Goal: Communication & Community: Ask a question

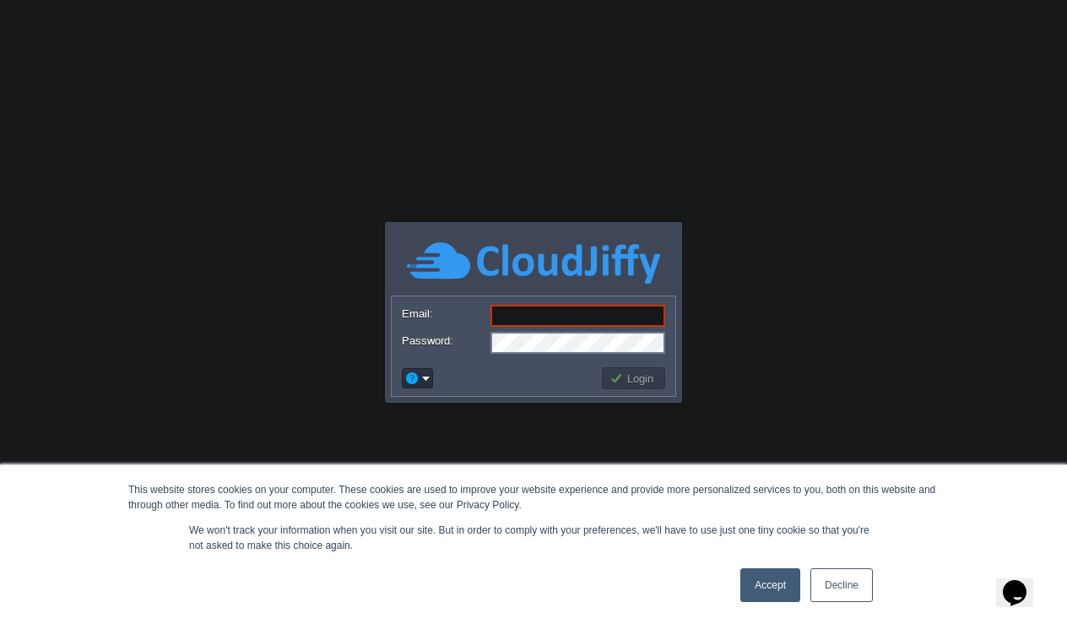
type input "[PERSON_NAME][EMAIL_ADDRESS][DOMAIN_NAME]"
click at [618, 376] on button "Login" at bounding box center [633, 378] width 49 height 15
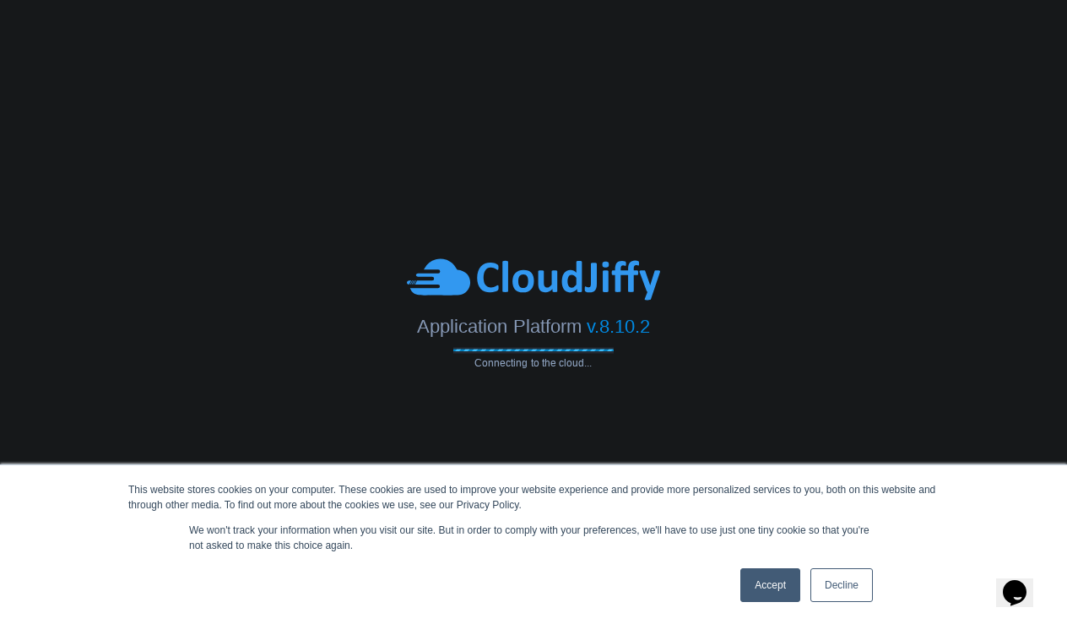
click at [763, 573] on link "Accept" at bounding box center [770, 585] width 60 height 34
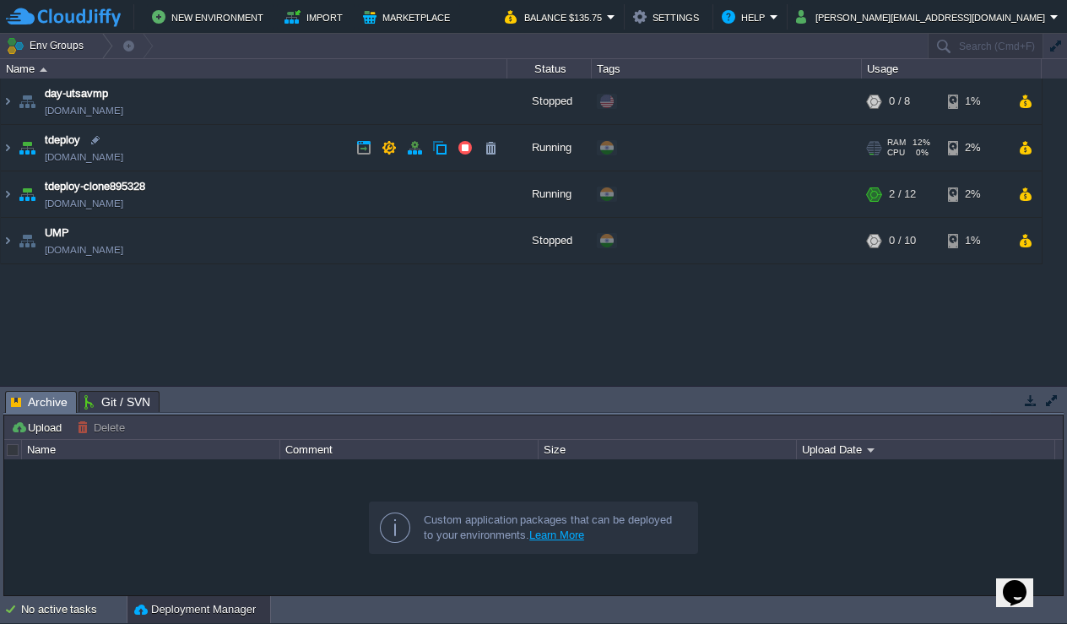
click at [70, 156] on link "[DOMAIN_NAME]" at bounding box center [84, 157] width 78 height 17
click at [462, 146] on button "button" at bounding box center [464, 147] width 15 height 15
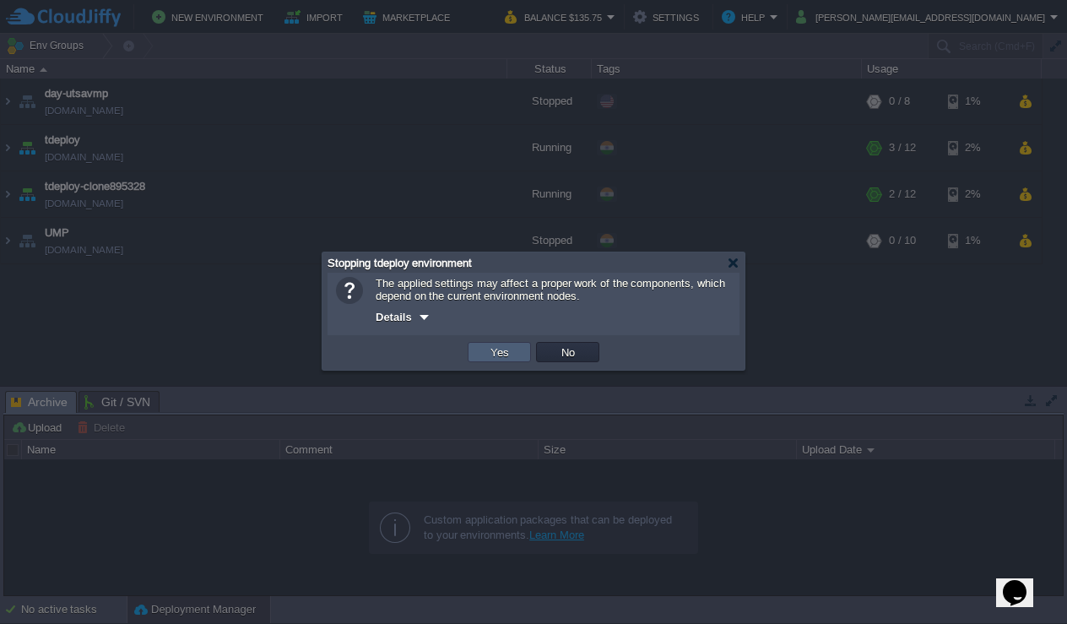
click at [512, 350] on button "Yes" at bounding box center [499, 351] width 29 height 15
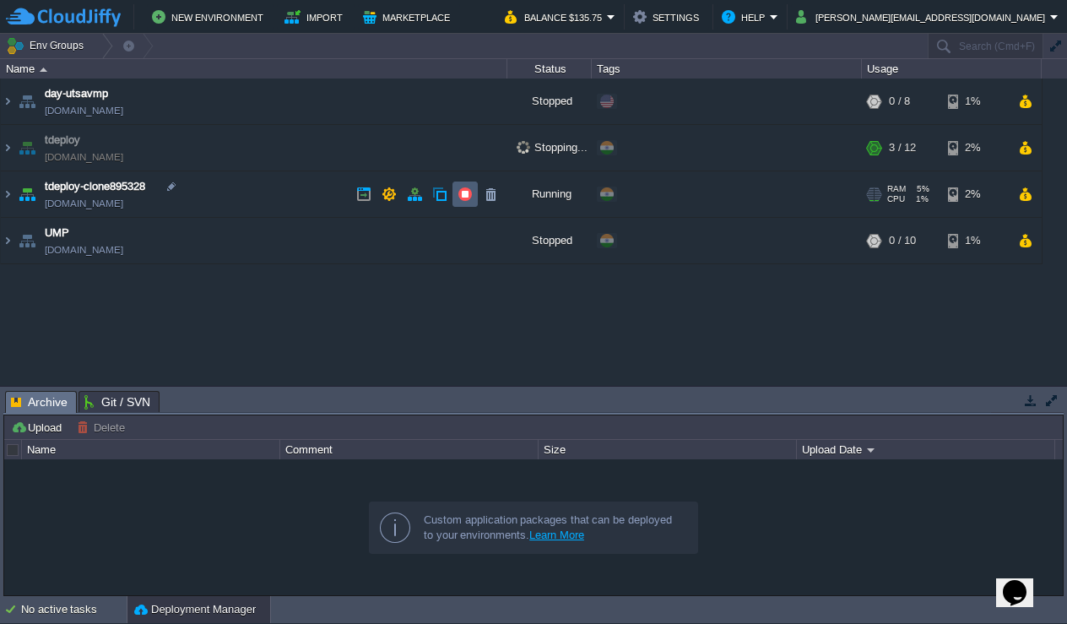
click at [472, 195] on button "button" at bounding box center [464, 194] width 15 height 15
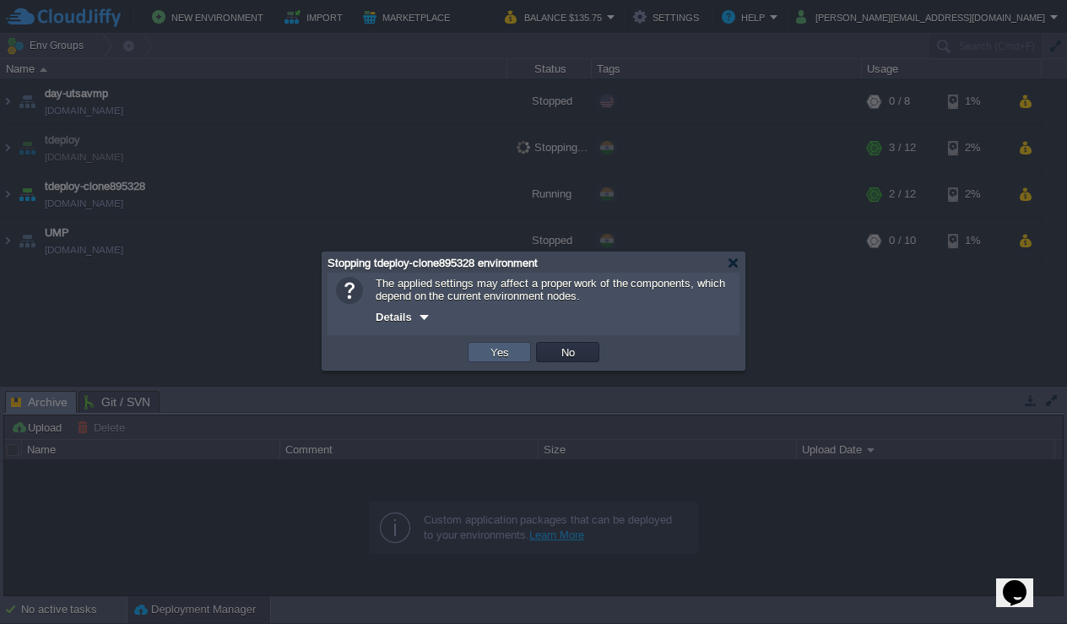
click at [517, 352] on td "Yes" at bounding box center [499, 352] width 63 height 20
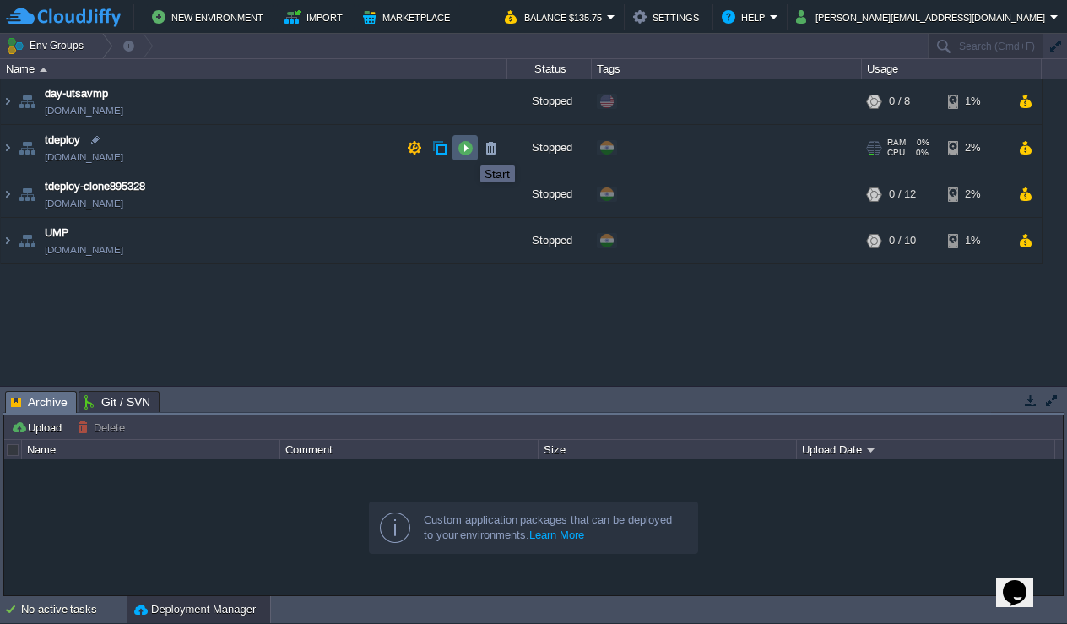
click at [468, 150] on button "button" at bounding box center [464, 147] width 15 height 15
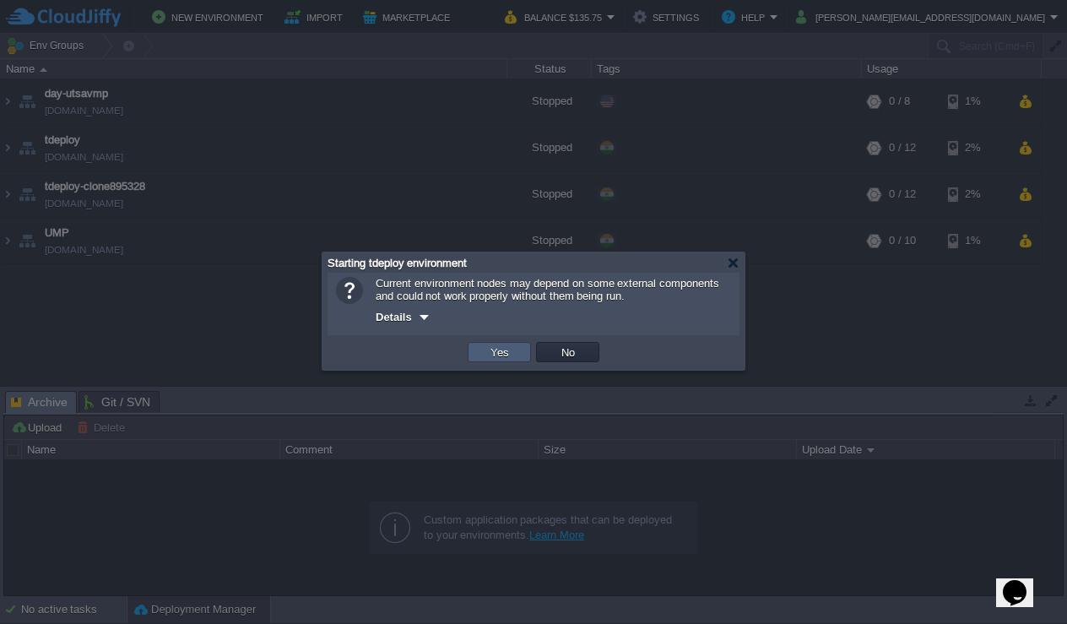
click at [503, 355] on button "Yes" at bounding box center [499, 351] width 29 height 15
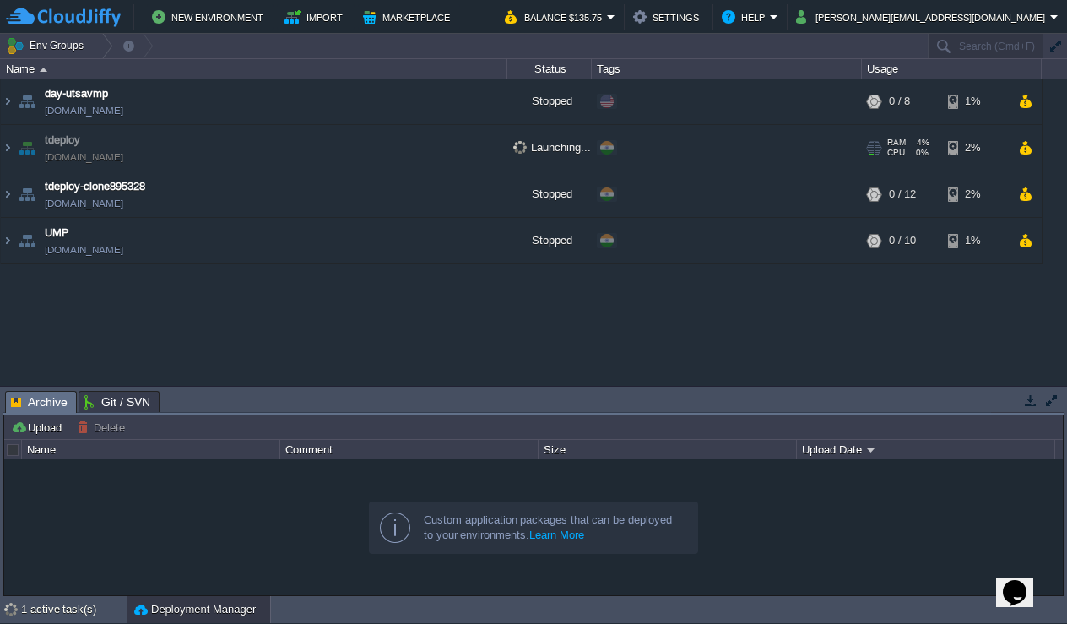
click at [114, 158] on link "[DOMAIN_NAME]" at bounding box center [84, 157] width 78 height 17
click at [9, 149] on img at bounding box center [8, 148] width 14 height 46
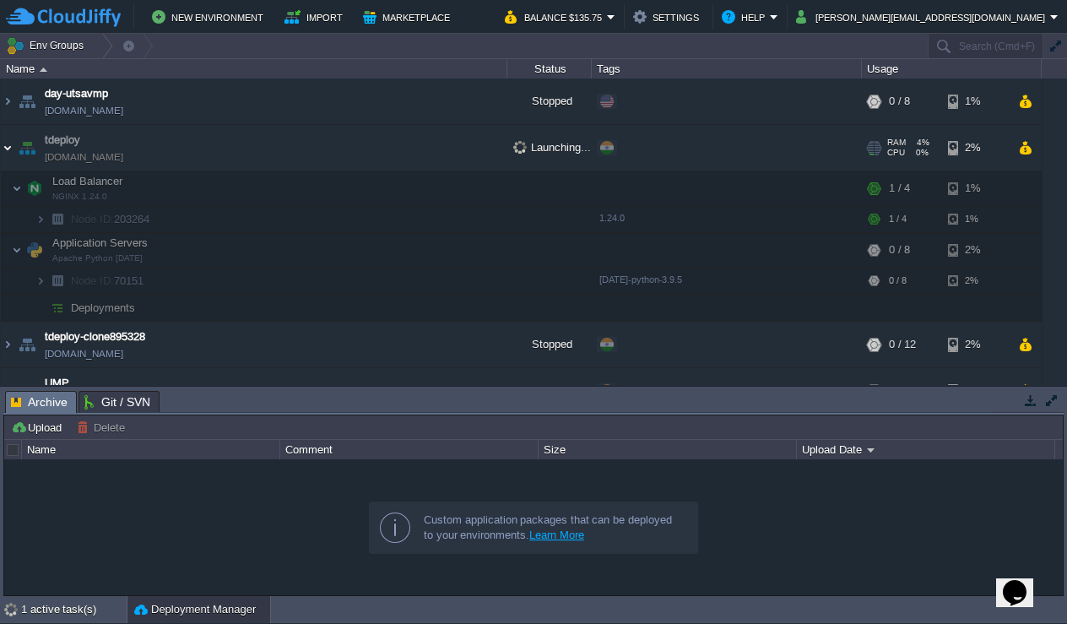
click at [9, 149] on img at bounding box center [8, 148] width 14 height 46
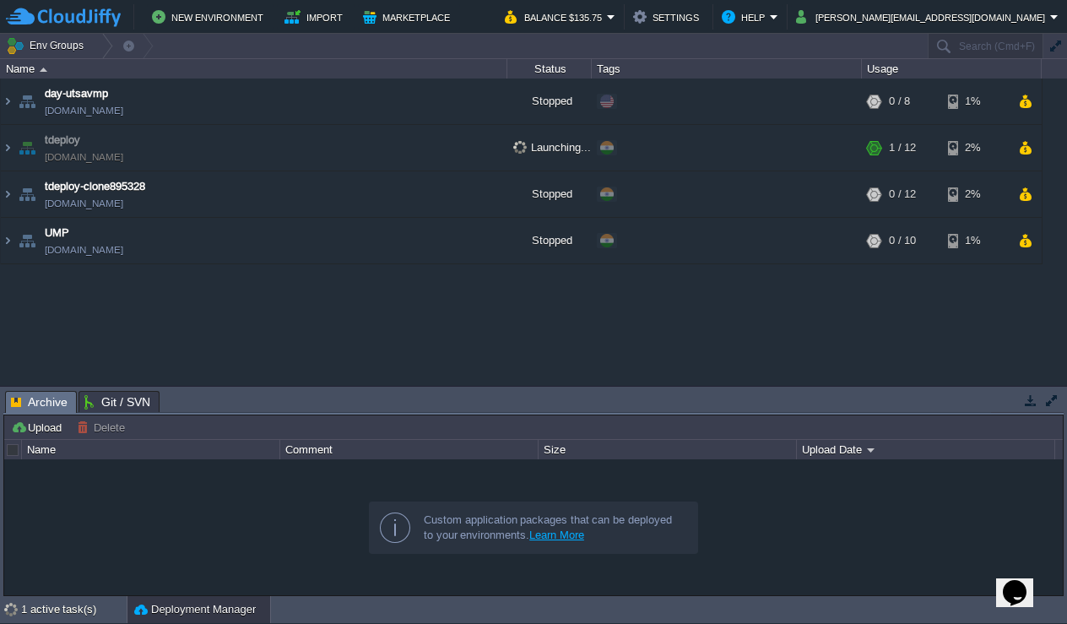
click at [180, 314] on div "day-utsavmp day-utsavmp.w1-us.cloudjiffy.net Stopped + Add to Env Group RAM 0% …" at bounding box center [533, 231] width 1067 height 306
click at [457, 146] on td "tdeploy [DOMAIN_NAME]" at bounding box center [254, 148] width 506 height 46
click at [8, 151] on img at bounding box center [8, 148] width 14 height 46
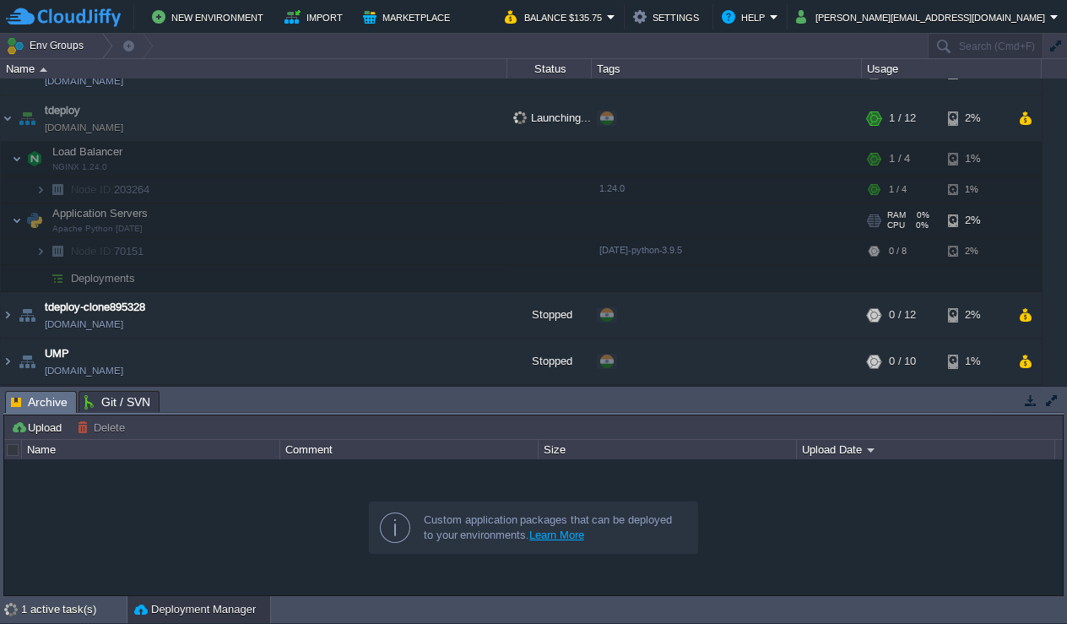
scroll to position [30, 0]
click at [40, 254] on img at bounding box center [40, 251] width 10 height 26
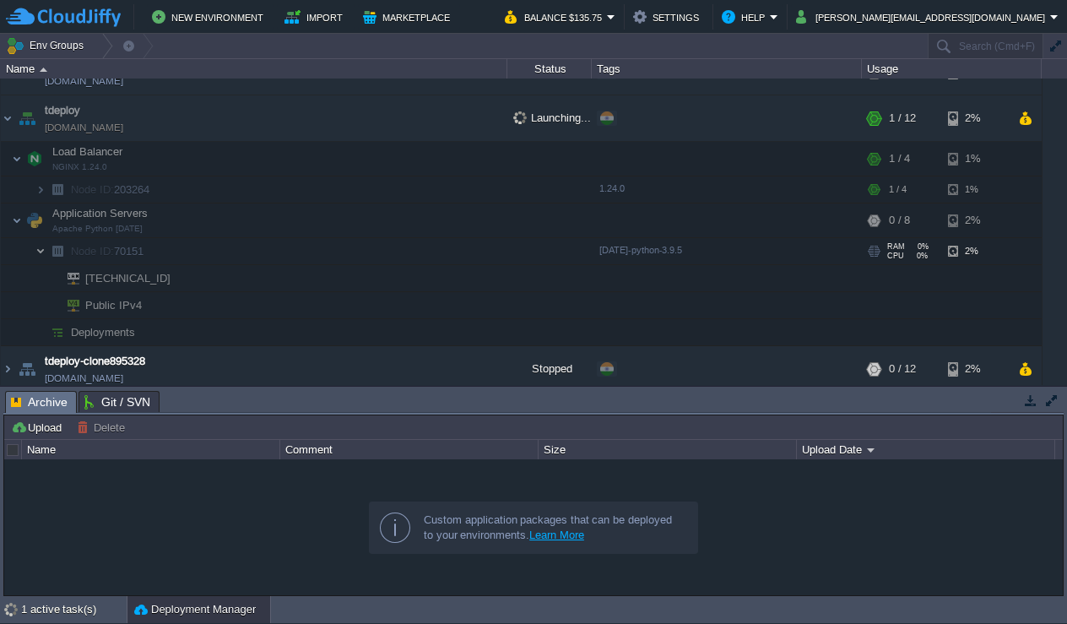
click at [40, 254] on img at bounding box center [40, 251] width 10 height 26
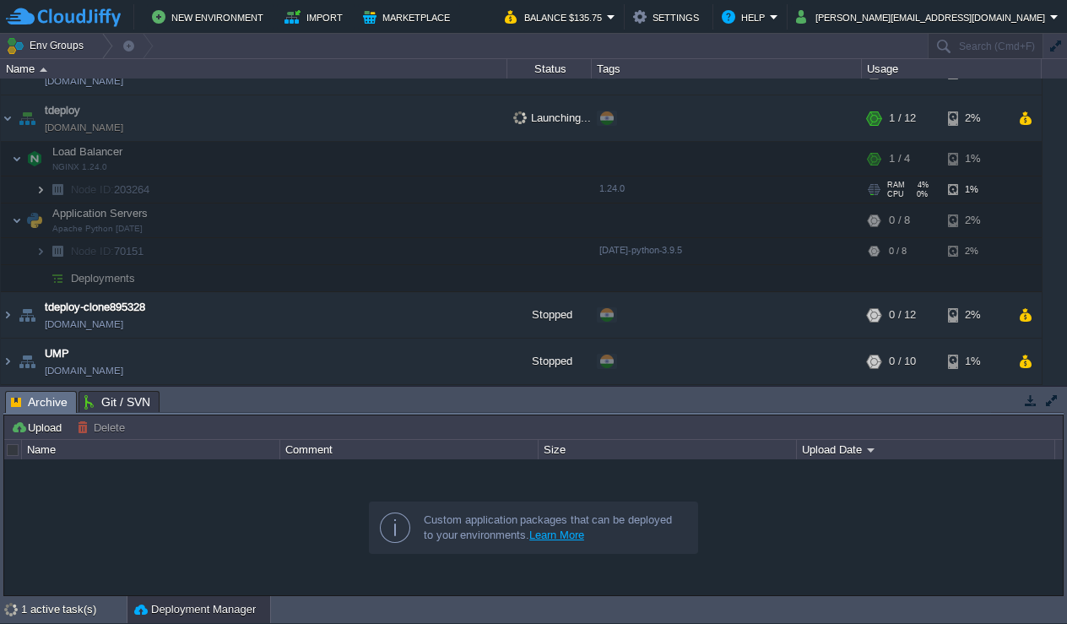
click at [43, 187] on img at bounding box center [40, 189] width 10 height 26
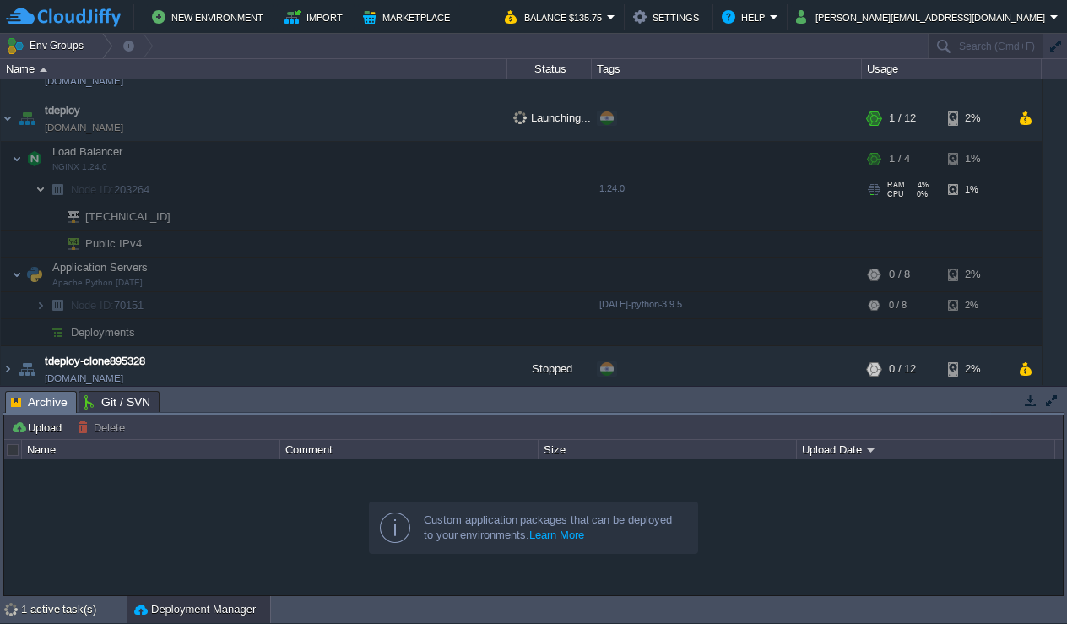
click at [43, 187] on img at bounding box center [40, 189] width 10 height 26
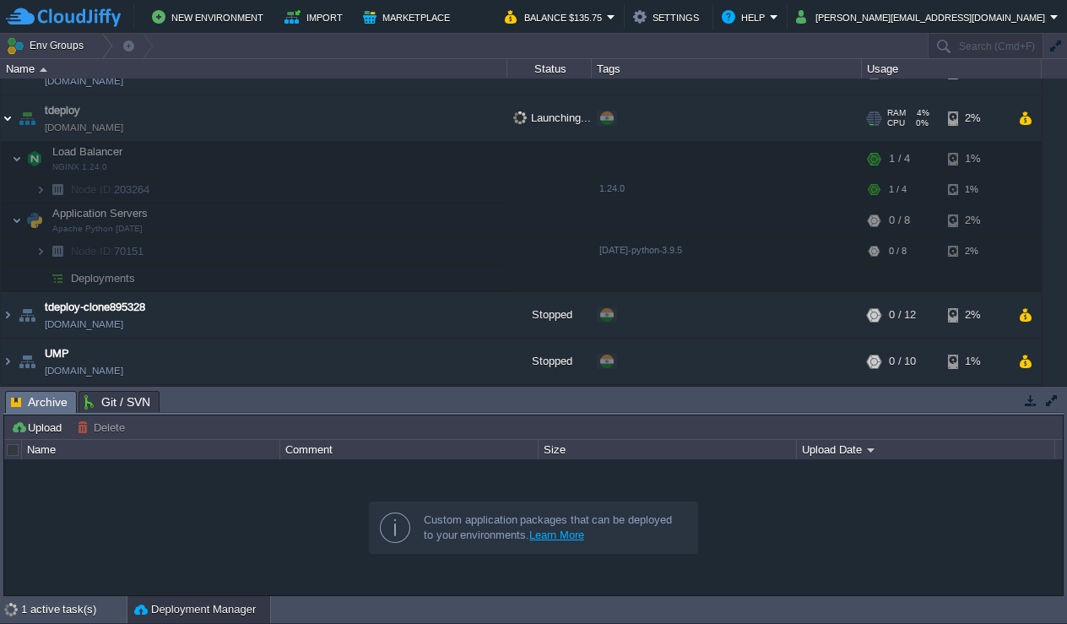
click at [9, 118] on img at bounding box center [8, 118] width 14 height 46
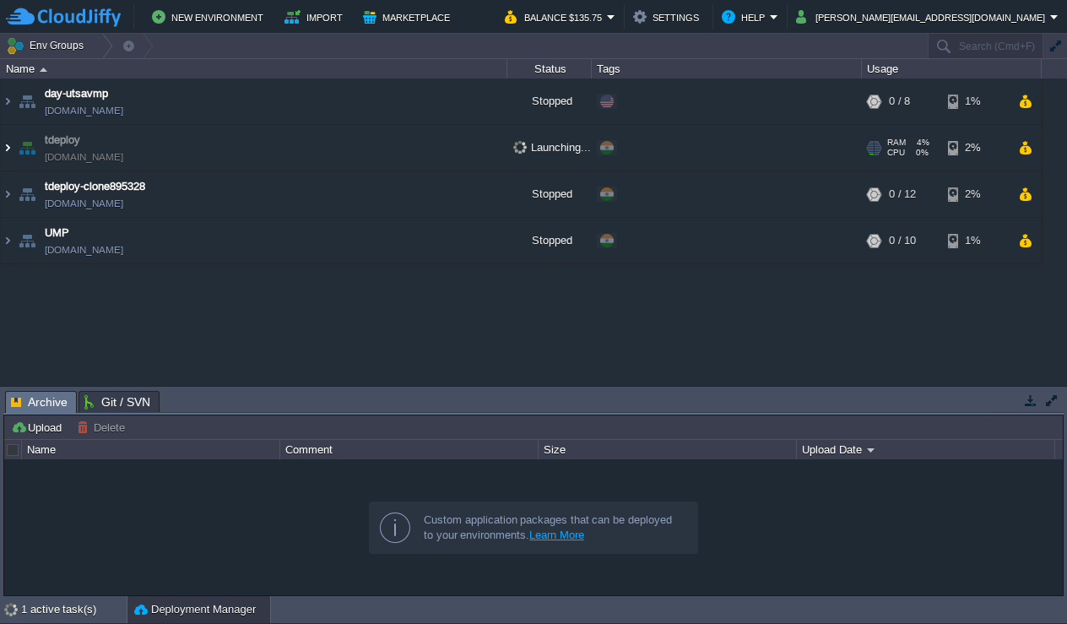
scroll to position [0, 0]
click at [75, 603] on div "1 active task(s)" at bounding box center [74, 609] width 106 height 27
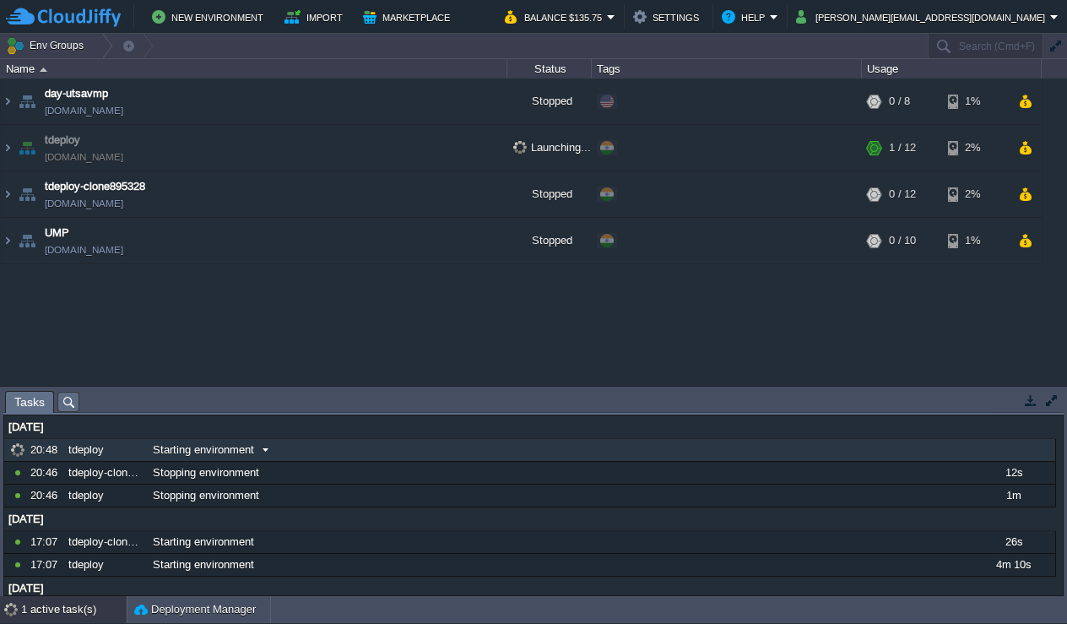
click at [267, 450] on span at bounding box center [265, 449] width 23 height 15
click at [73, 452] on div "tdeploy" at bounding box center [105, 450] width 83 height 22
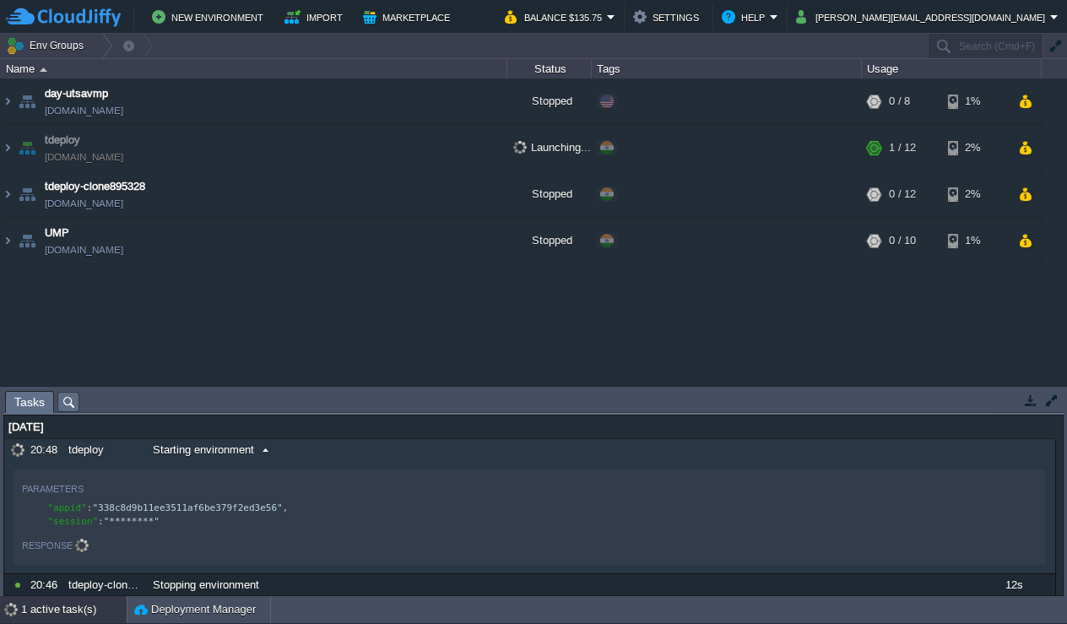
click at [91, 544] on div "Response" at bounding box center [529, 544] width 1015 height 20
click at [205, 448] on span "Starting environment" at bounding box center [203, 449] width 101 height 15
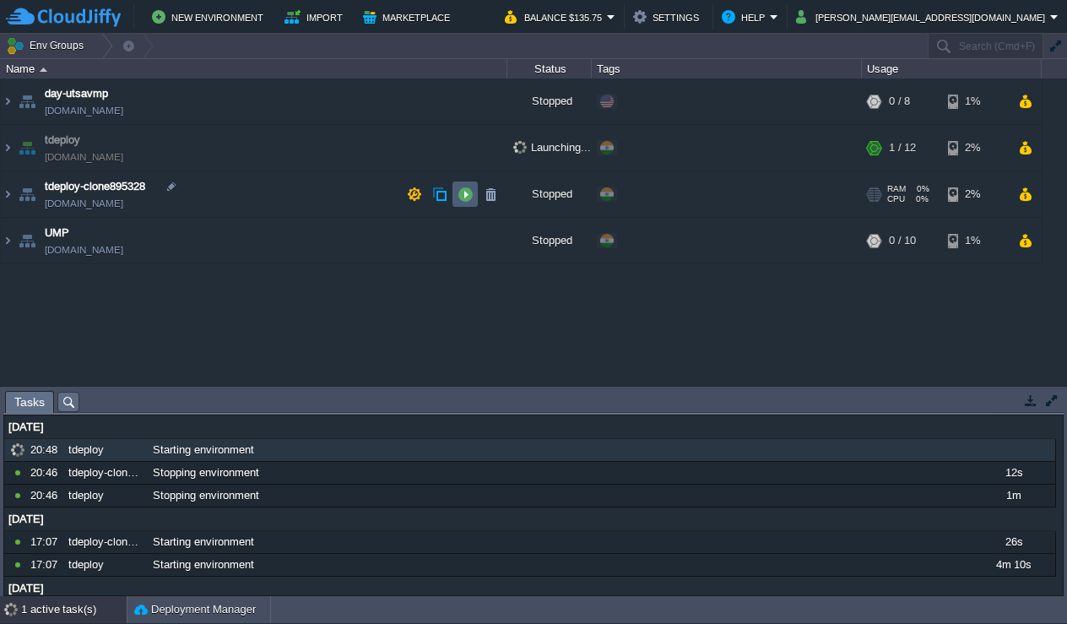
click at [468, 195] on button "button" at bounding box center [464, 194] width 15 height 15
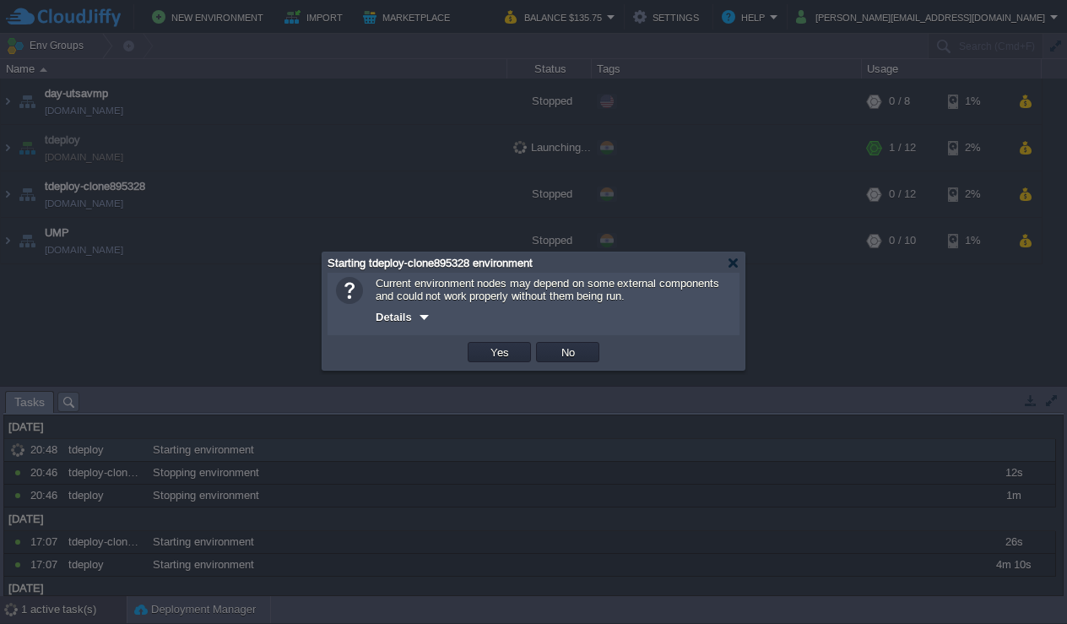
click at [410, 317] on span "Details" at bounding box center [394, 317] width 36 height 13
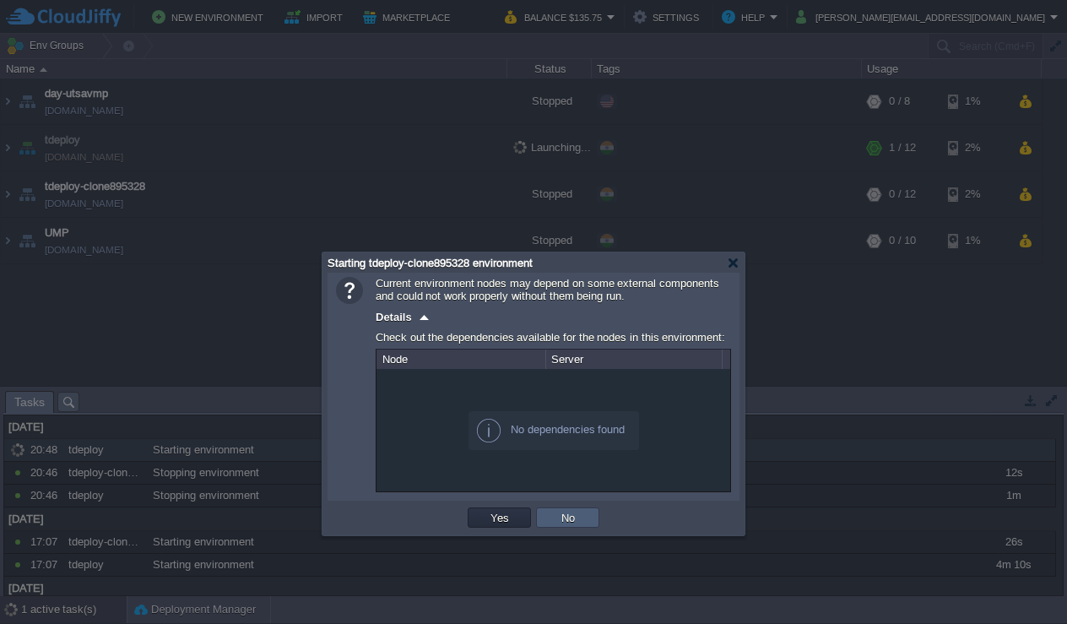
click at [571, 521] on button "No" at bounding box center [568, 517] width 24 height 15
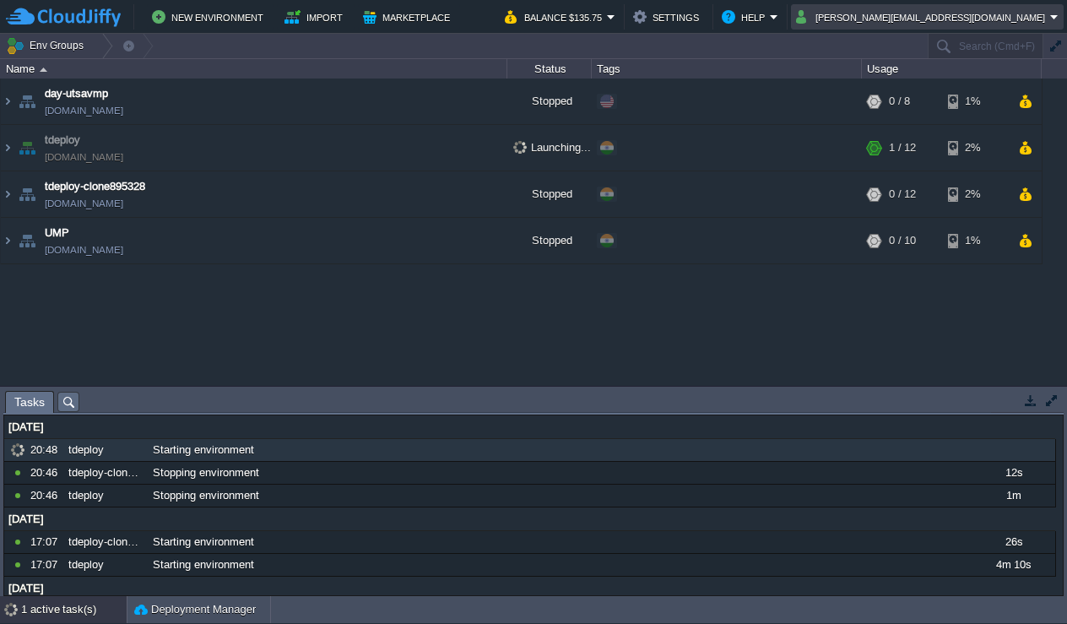
click at [1034, 24] on button "[PERSON_NAME][EMAIL_ADDRESS][DOMAIN_NAME]" at bounding box center [923, 17] width 254 height 20
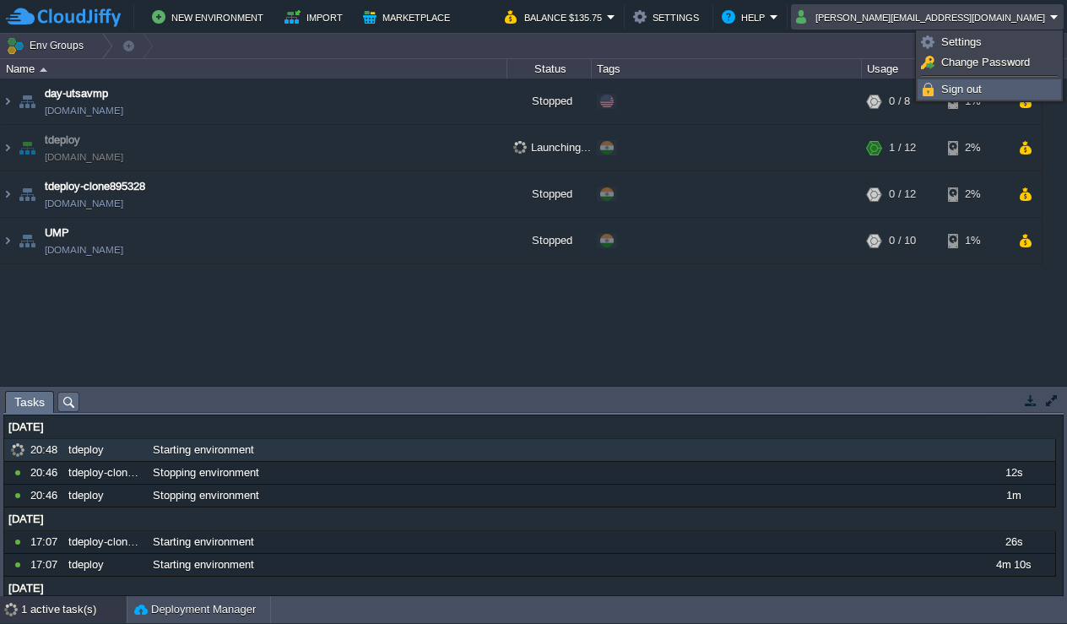
click at [956, 90] on span "Sign out" at bounding box center [961, 89] width 41 height 13
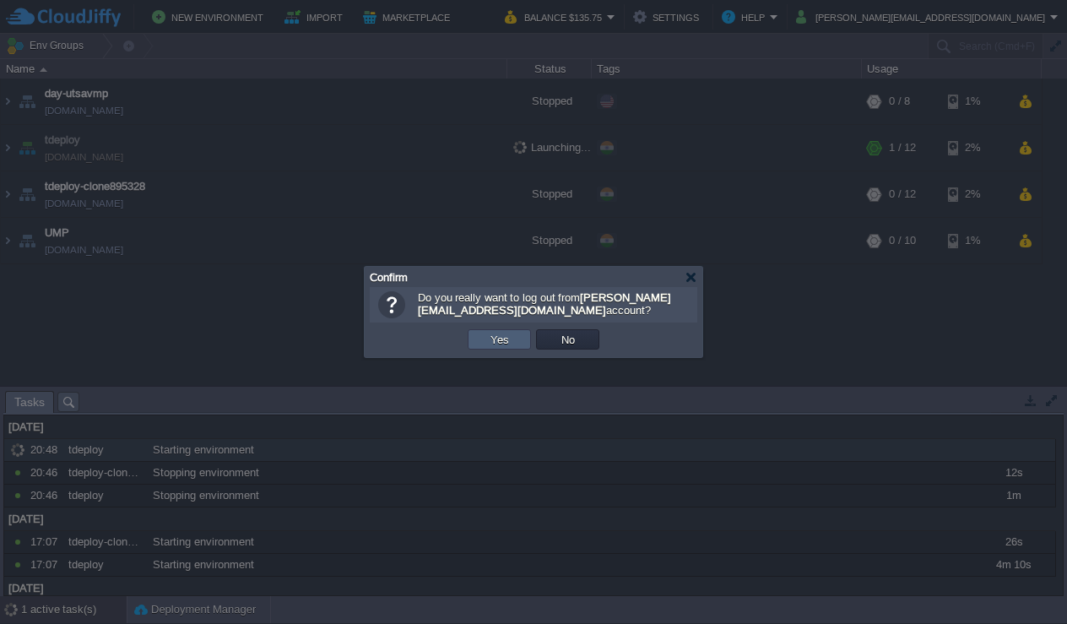
click at [508, 333] on button "Yes" at bounding box center [499, 339] width 29 height 15
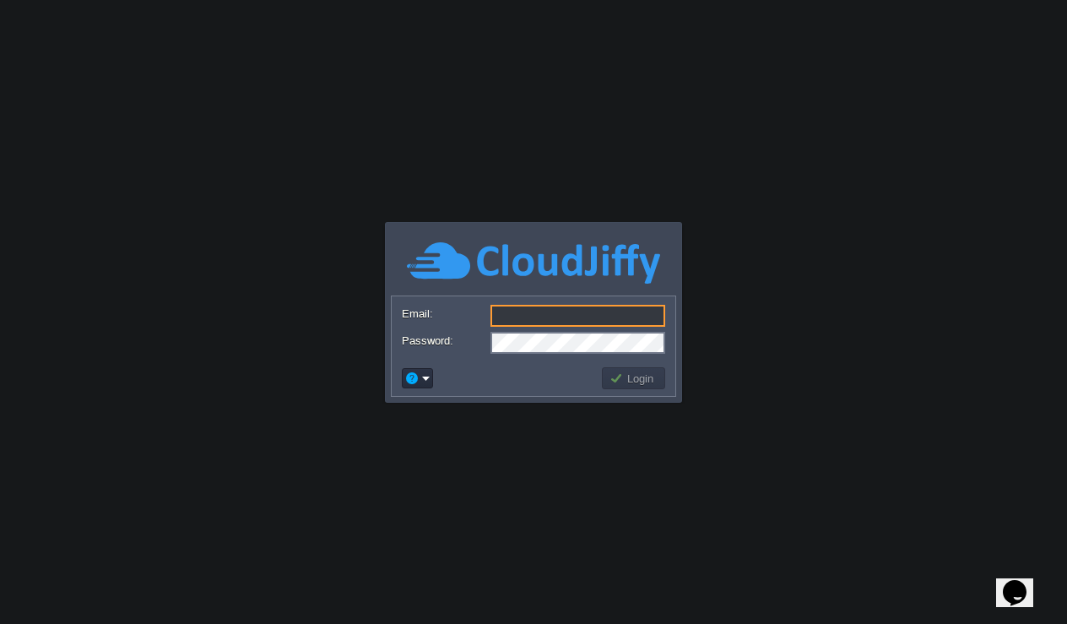
type input "[PERSON_NAME][EMAIL_ADDRESS][DOMAIN_NAME]"
click at [625, 374] on button "Login" at bounding box center [633, 378] width 49 height 15
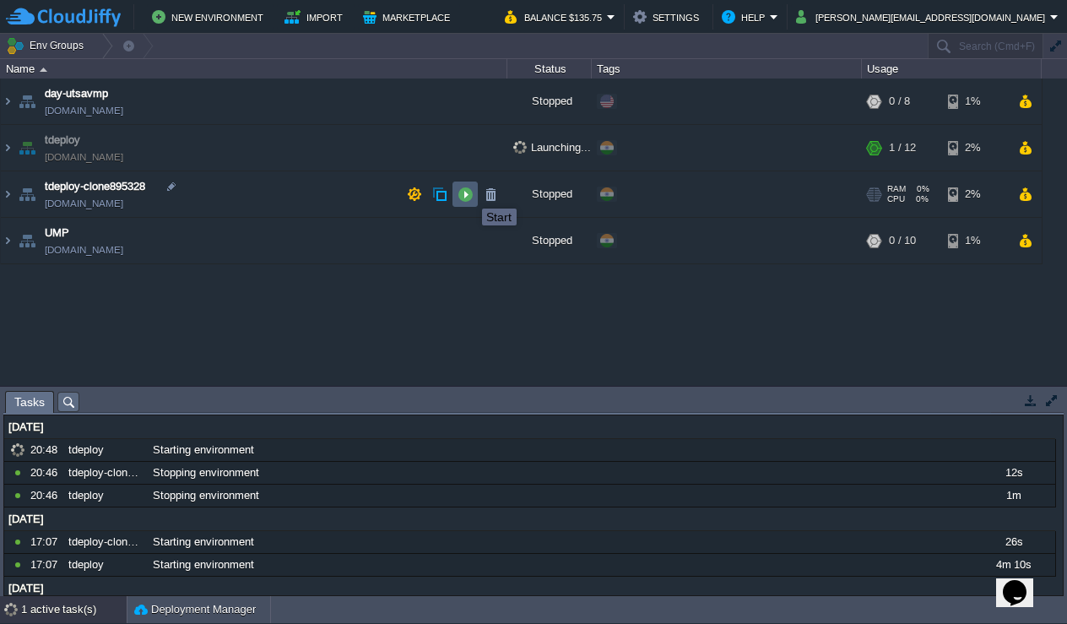
click at [469, 193] on button "button" at bounding box center [464, 194] width 15 height 15
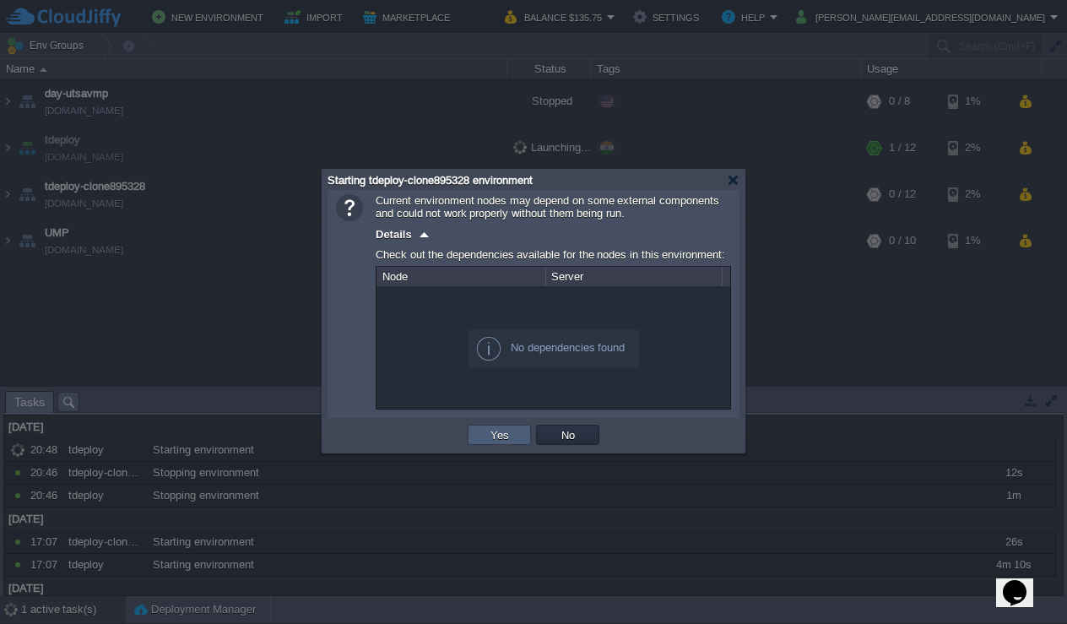
click at [495, 434] on button "Yes" at bounding box center [499, 434] width 29 height 15
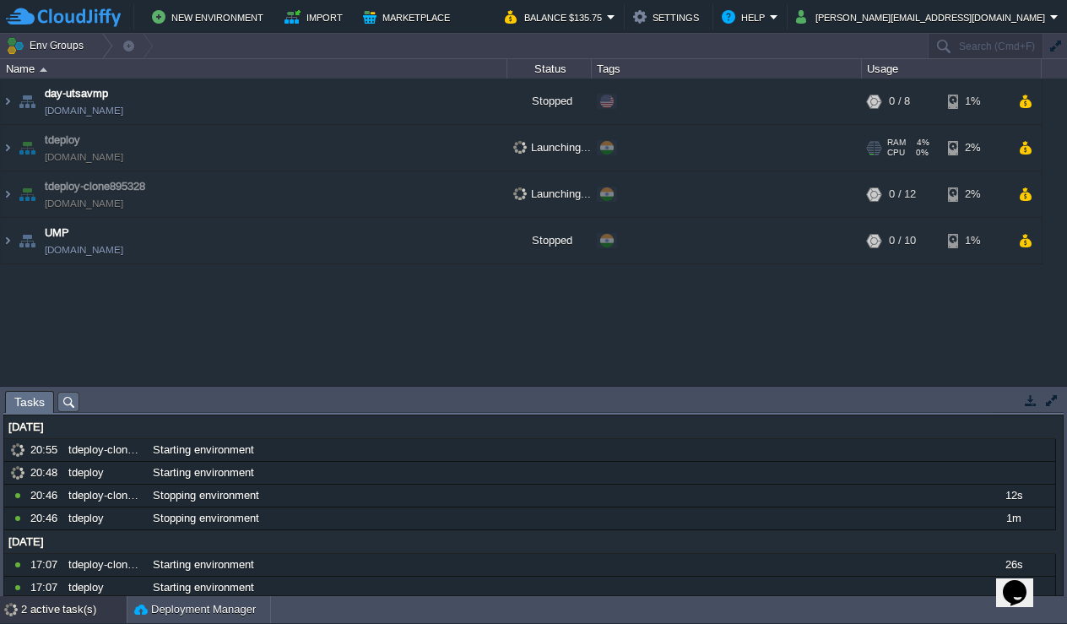
click at [290, 142] on td "tdeploy [DOMAIN_NAME]" at bounding box center [254, 148] width 506 height 46
click at [123, 208] on link "[DOMAIN_NAME]" at bounding box center [84, 203] width 78 height 17
click at [224, 154] on td "tdeploy [DOMAIN_NAME]" at bounding box center [254, 148] width 506 height 46
click at [1025, 589] on icon "$i18n('chat', 'chat_widget')" at bounding box center [1015, 592] width 24 height 25
click at [914, 623] on p "New Conversation" at bounding box center [902, 630] width 282 height 15
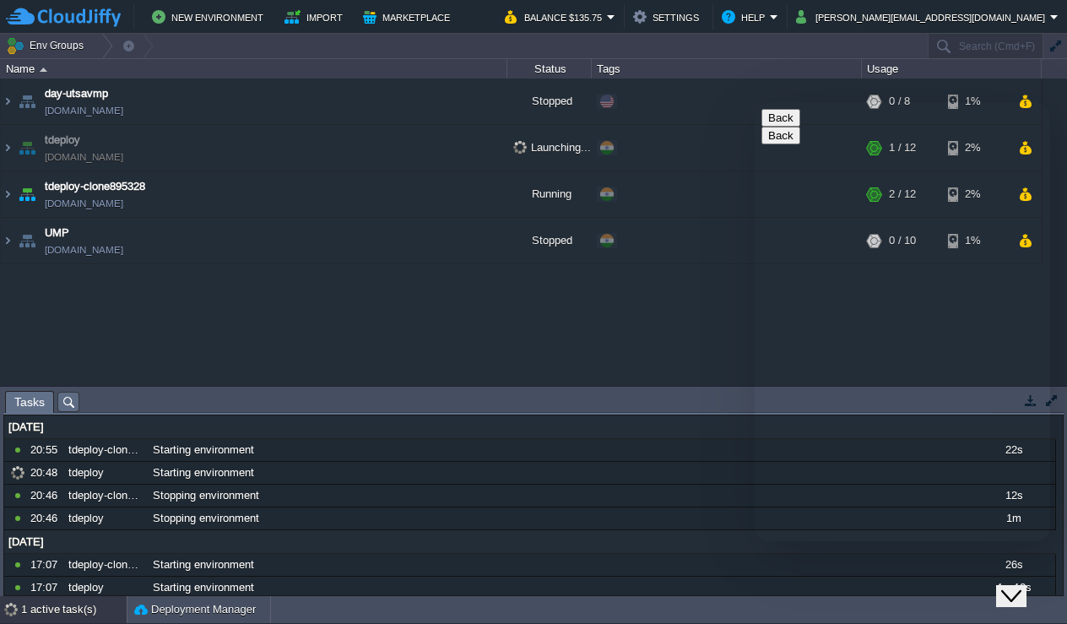
type input "[PERSON_NAME]"
type input "[PERSON_NAME][EMAIL_ADDRESS][DOMAIN_NAME]"
type input "18186424535"
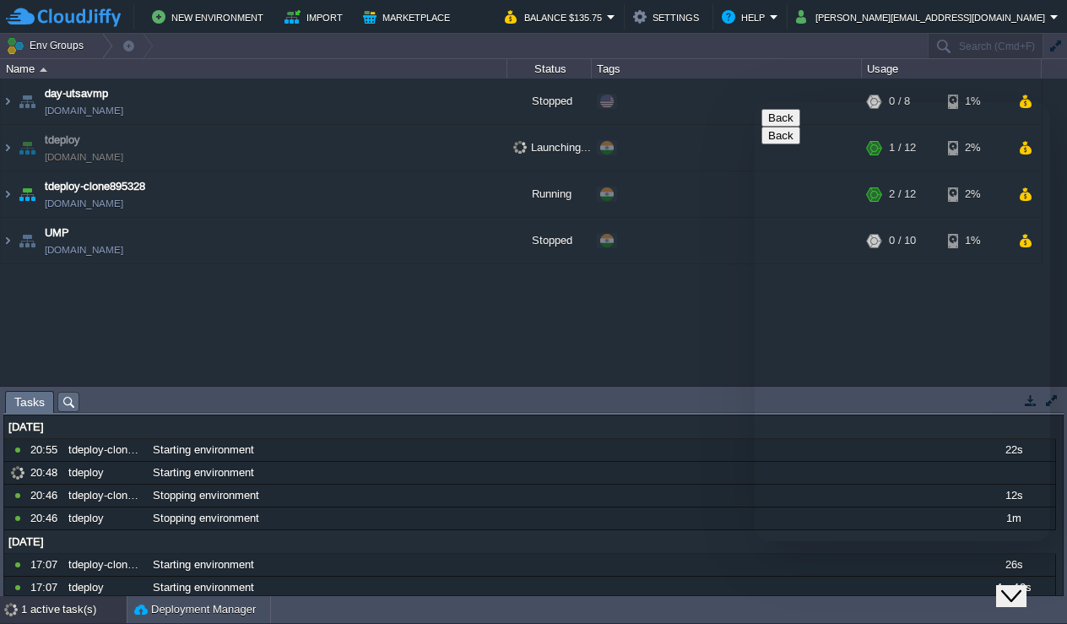
type textarea "my environment name is tdeploy it its stuck in launching how do I set it to sto…"
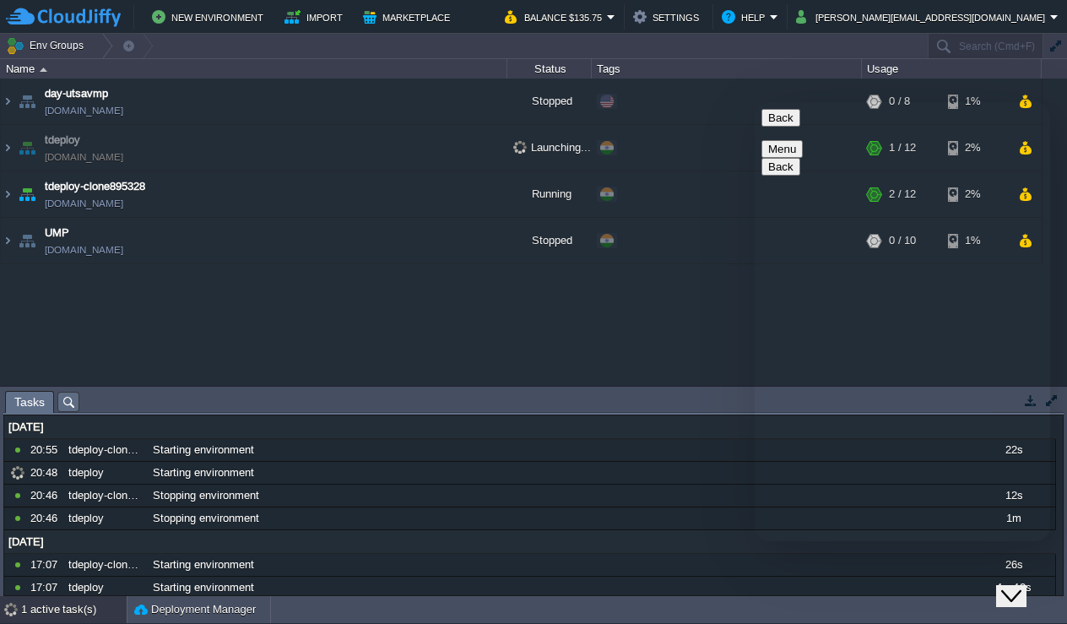
click at [254, 138] on td "tdeploy [DOMAIN_NAME]" at bounding box center [254, 148] width 506 height 46
click at [786, 119] on button "Back" at bounding box center [780, 118] width 39 height 18
click at [785, 127] on button "Back" at bounding box center [780, 118] width 39 height 18
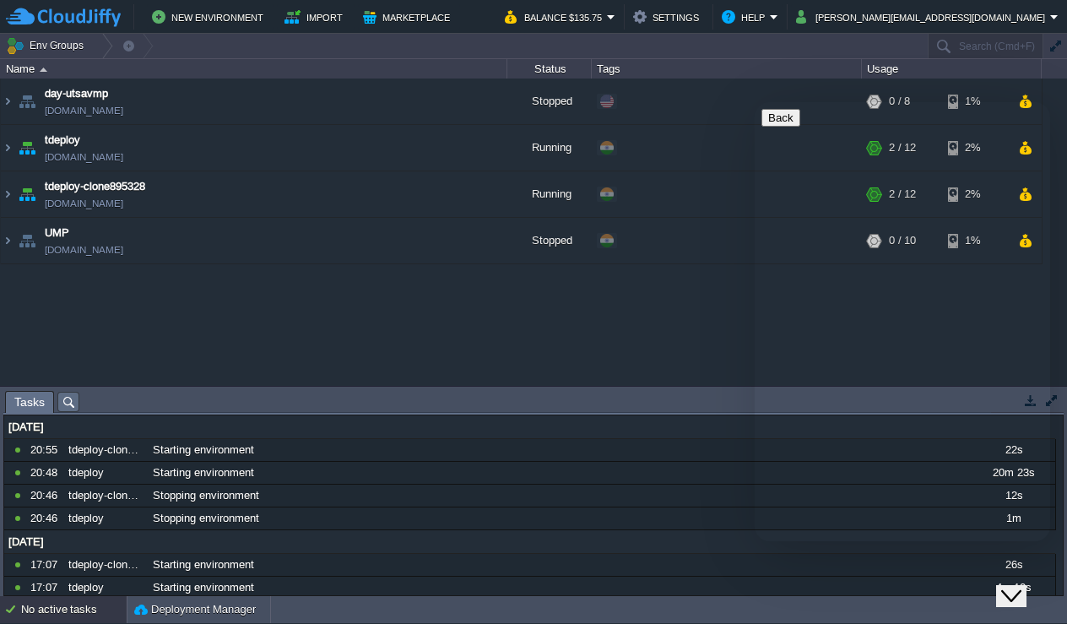
click at [460, 155] on button "button" at bounding box center [464, 147] width 15 height 15
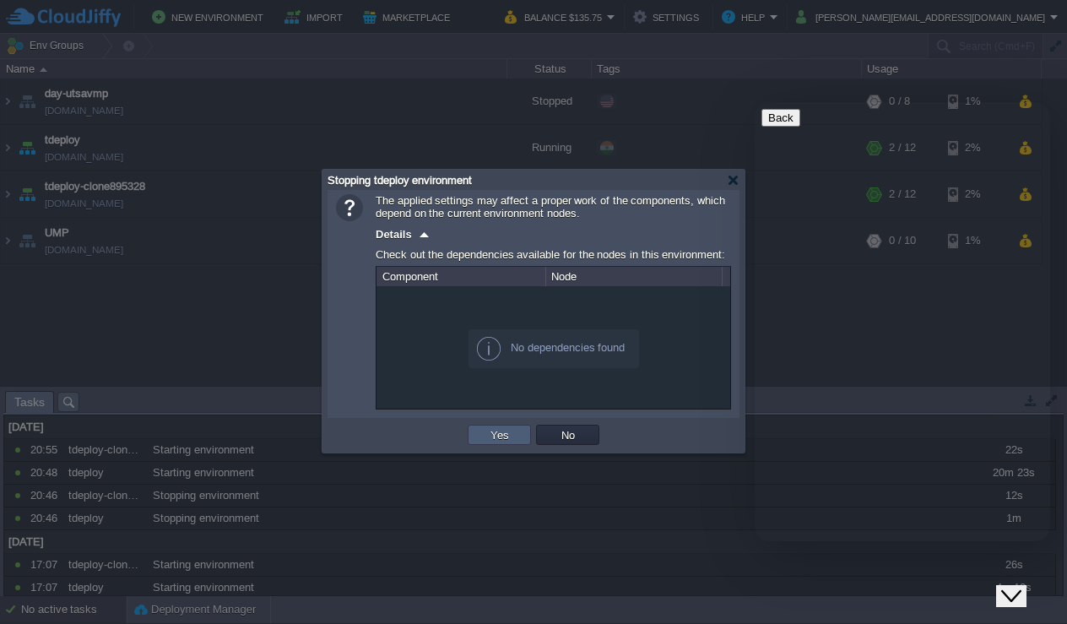
click at [482, 439] on td "Yes" at bounding box center [499, 435] width 63 height 20
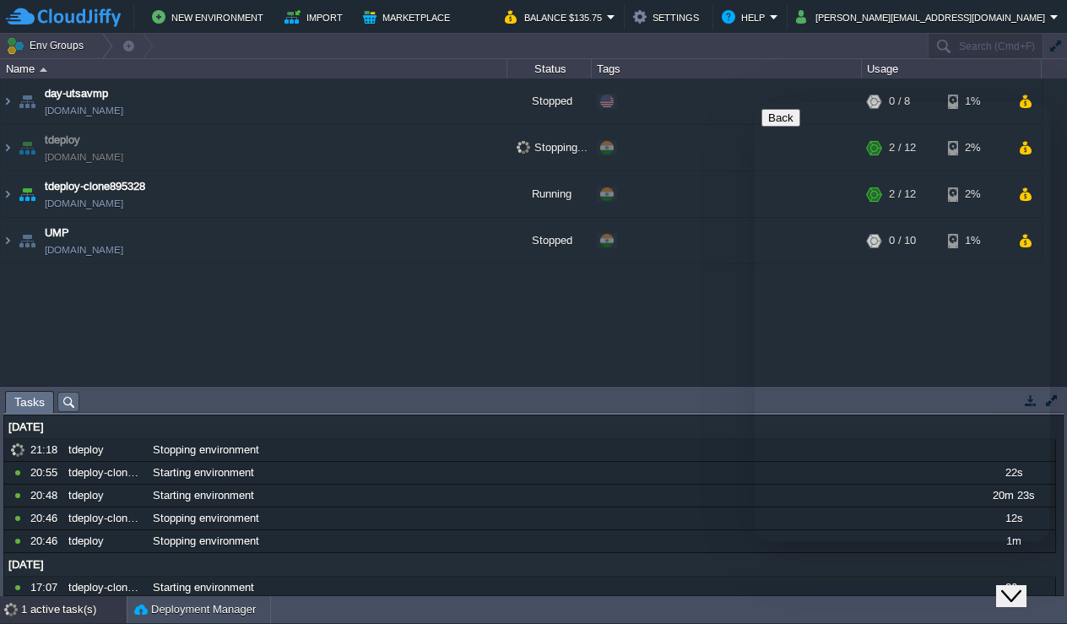
click at [1021, 586] on icon "Close Chat This icon closes the chat window." at bounding box center [1011, 596] width 20 height 20
